Goal: Transaction & Acquisition: Purchase product/service

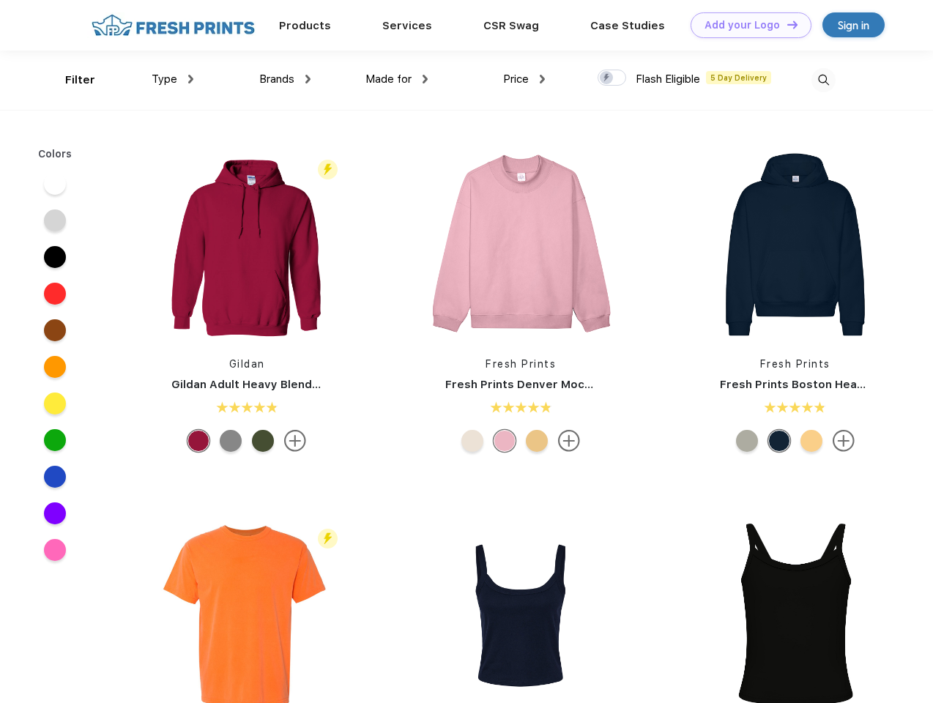
scroll to position [1, 0]
click at [745, 25] on link "Add your Logo Design Tool" at bounding box center [750, 25] width 121 height 26
click at [0, 0] on div "Design Tool" at bounding box center [0, 0] width 0 height 0
click at [785, 24] on link "Add your Logo Design Tool" at bounding box center [750, 25] width 121 height 26
click at [70, 80] on div "Filter" at bounding box center [80, 80] width 30 height 17
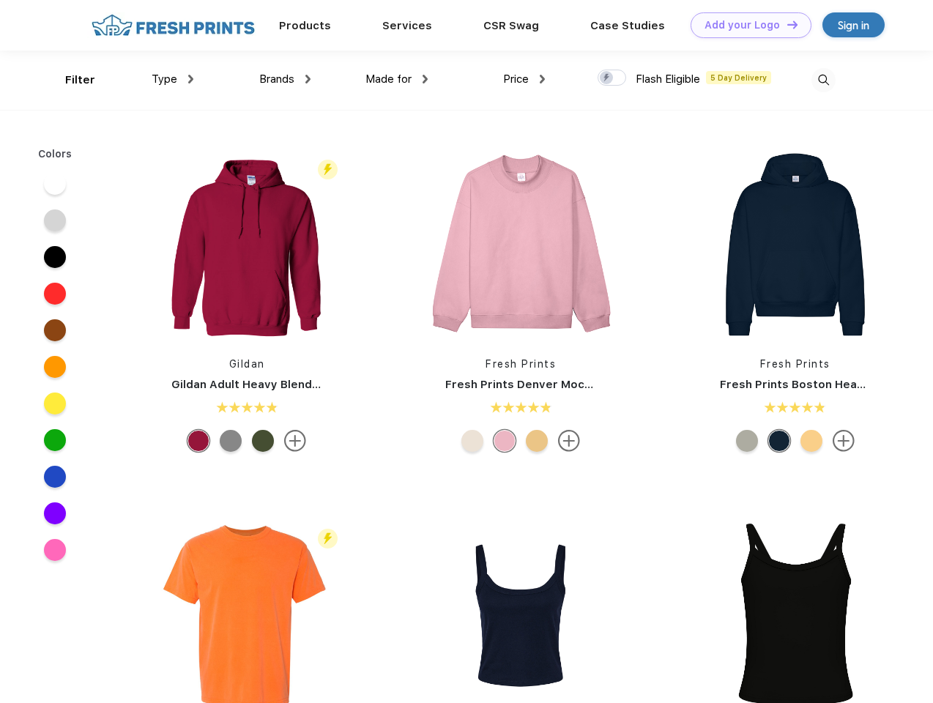
click at [173, 79] on span "Type" at bounding box center [165, 78] width 26 height 13
click at [285, 79] on span "Brands" at bounding box center [276, 78] width 35 height 13
click at [397, 79] on span "Made for" at bounding box center [388, 78] width 46 height 13
click at [524, 79] on span "Price" at bounding box center [516, 78] width 26 height 13
click at [612, 78] on div at bounding box center [611, 78] width 29 height 16
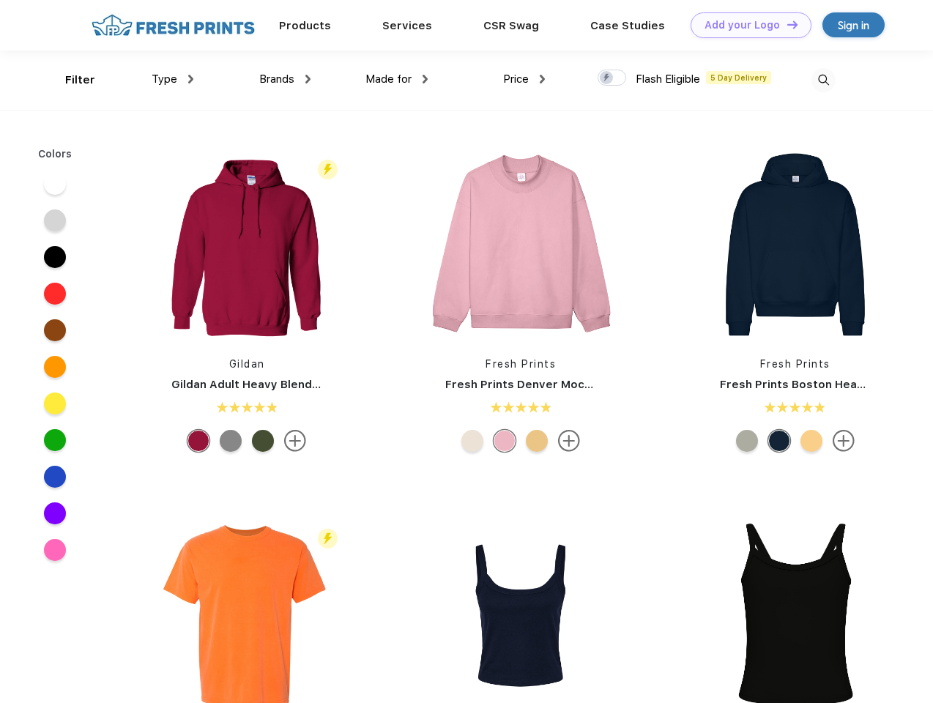
click at [607, 78] on input "checkbox" at bounding box center [602, 74] width 10 height 10
click at [823, 80] on img at bounding box center [823, 80] width 24 height 24
